Goal: Navigation & Orientation: Find specific page/section

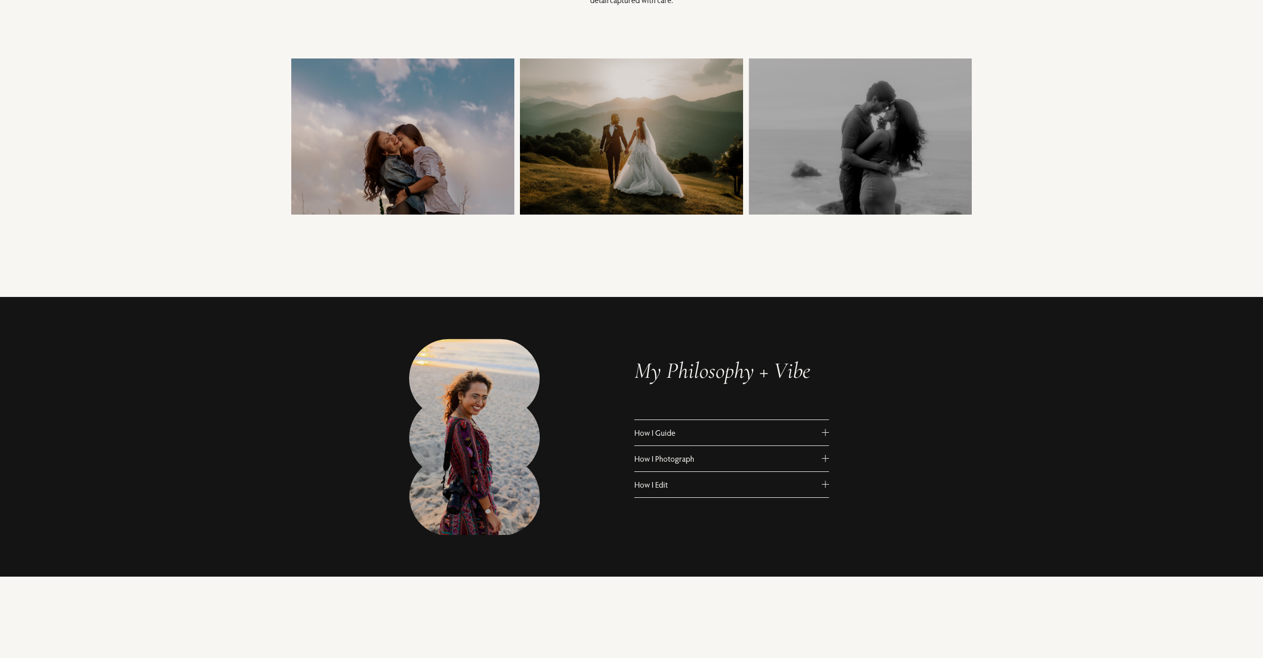
scroll to position [418, 0]
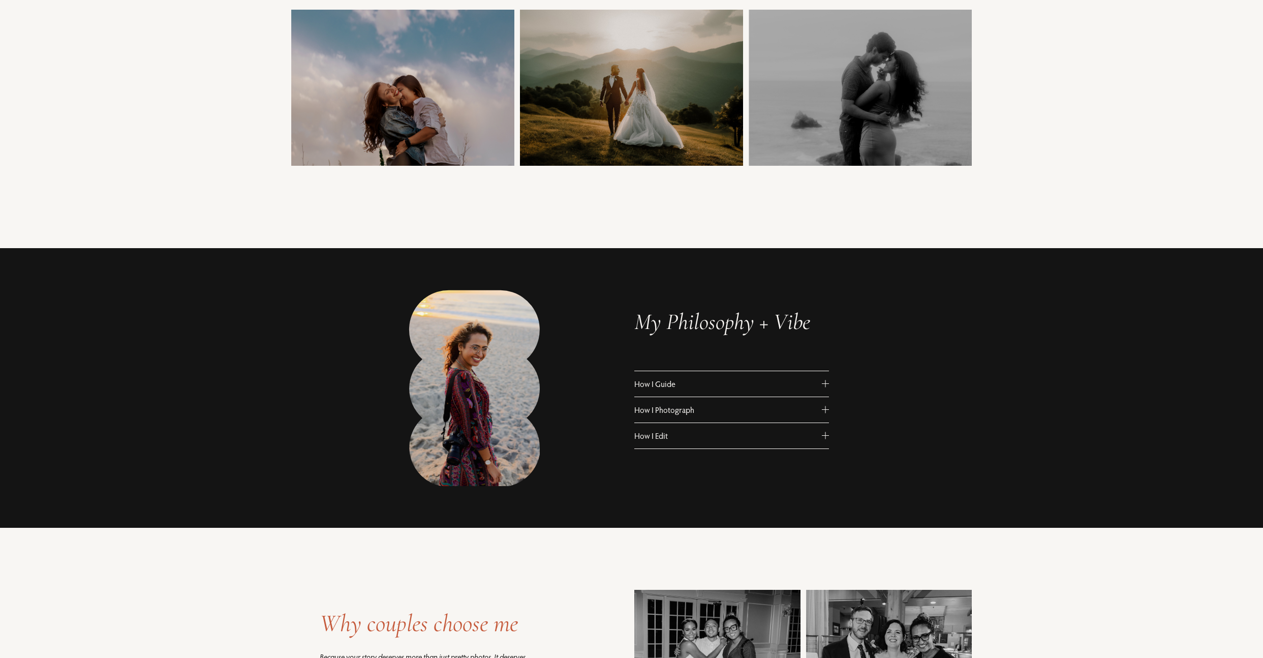
click at [664, 444] on button "How I Edit" at bounding box center [731, 435] width 195 height 25
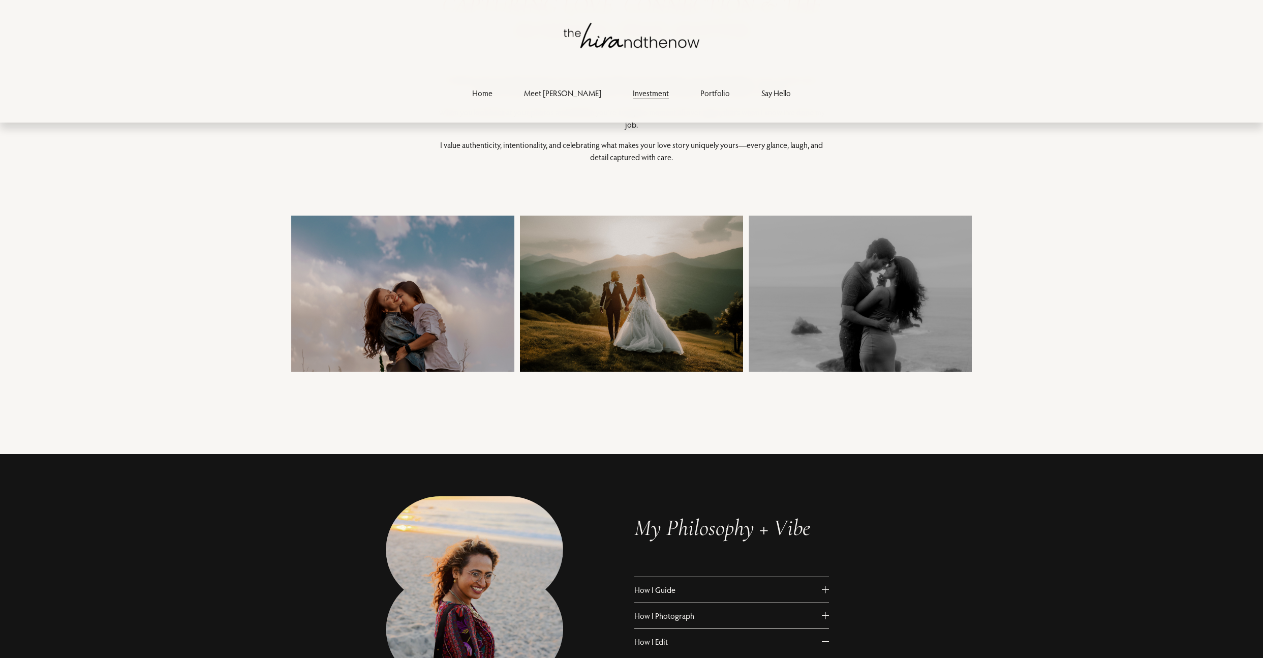
scroll to position [0, 0]
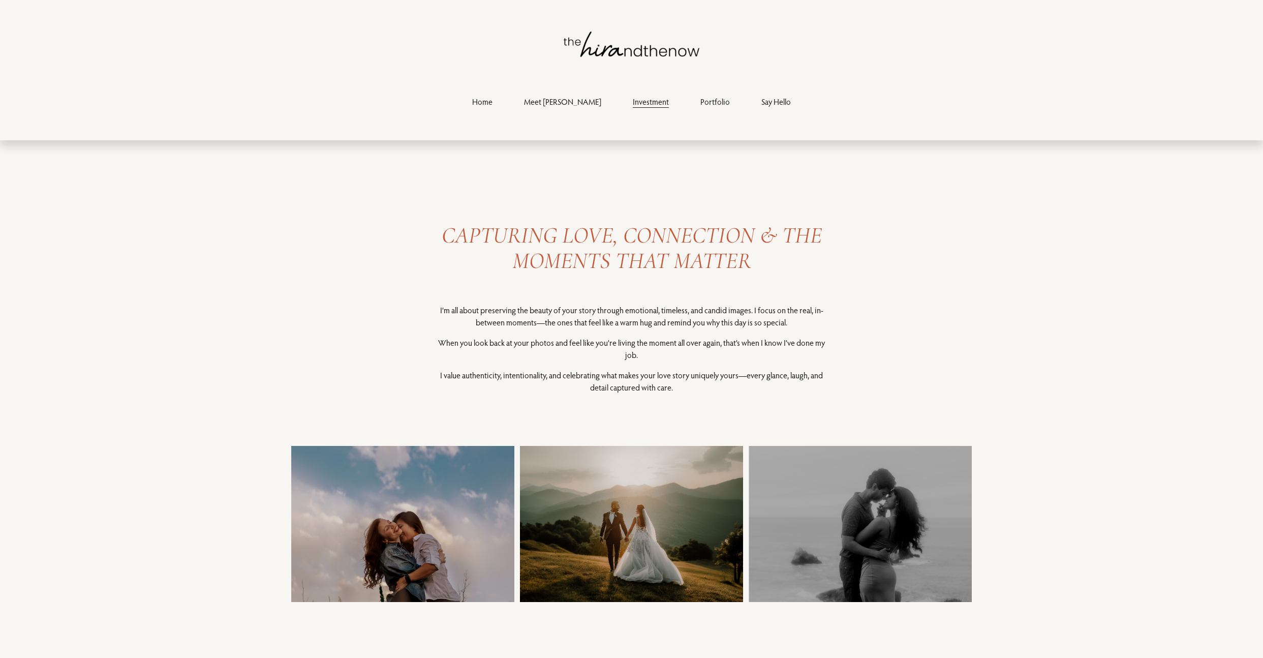
click at [692, 109] on div "Skip to Content Home Meet Hira Investment" at bounding box center [631, 70] width 1263 height 140
click at [700, 105] on link "Portfolio" at bounding box center [714, 102] width 29 height 14
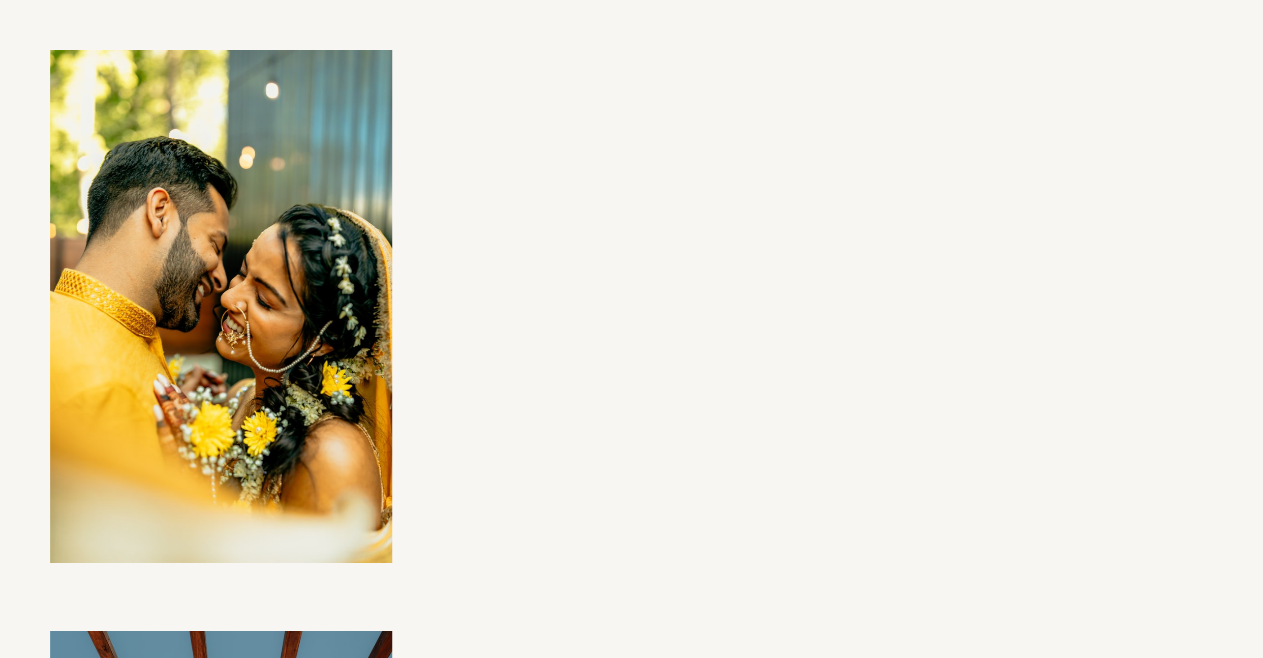
scroll to position [5132, 0]
